Goal: Find specific page/section: Find specific page/section

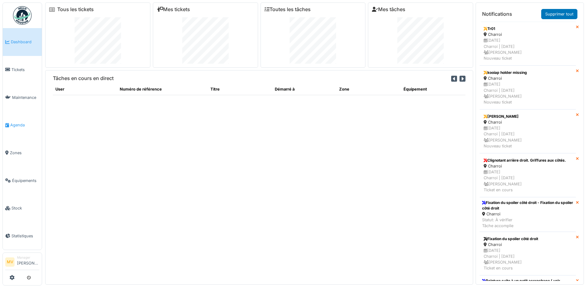
click at [24, 121] on link "Agenda" at bounding box center [22, 125] width 39 height 28
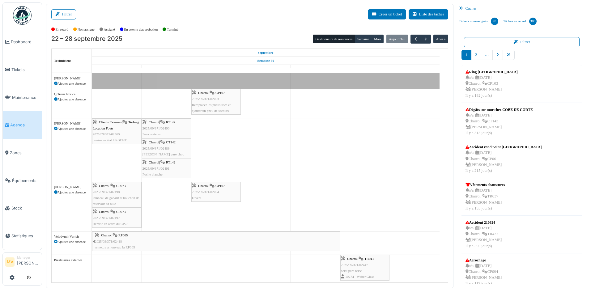
scroll to position [127, 0]
